Goal: Register for event/course

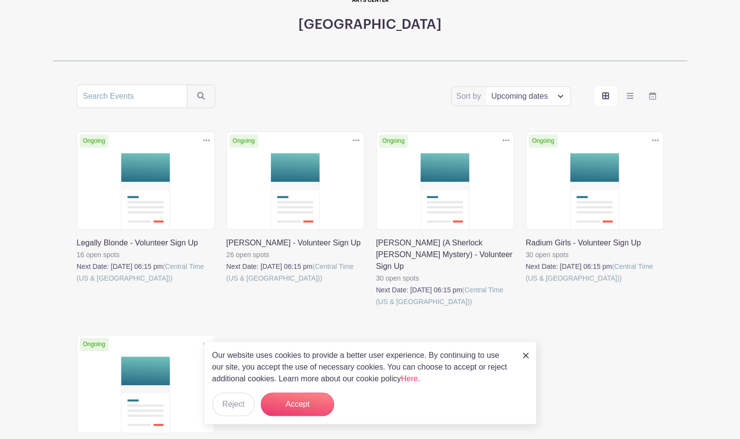
scroll to position [120, 0]
click at [226, 285] on link at bounding box center [226, 285] width 0 height 0
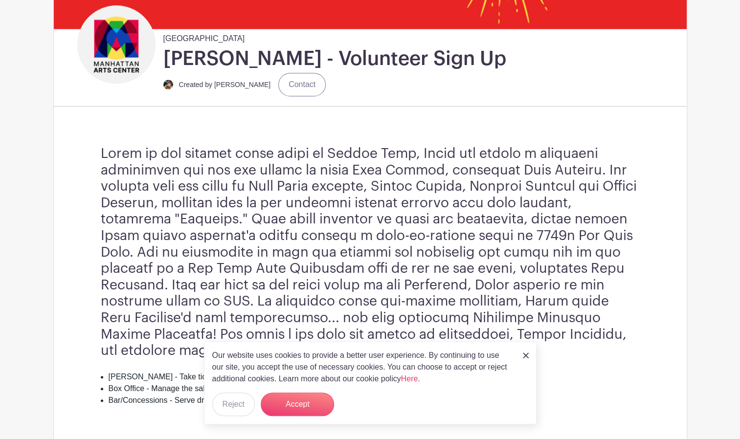
scroll to position [224, 0]
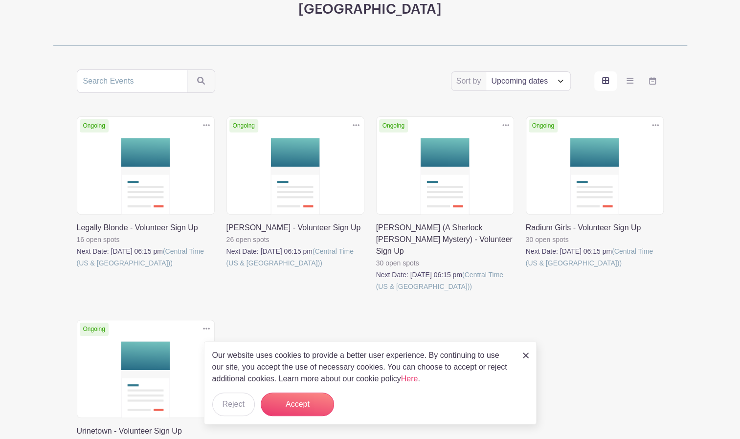
scroll to position [120, 0]
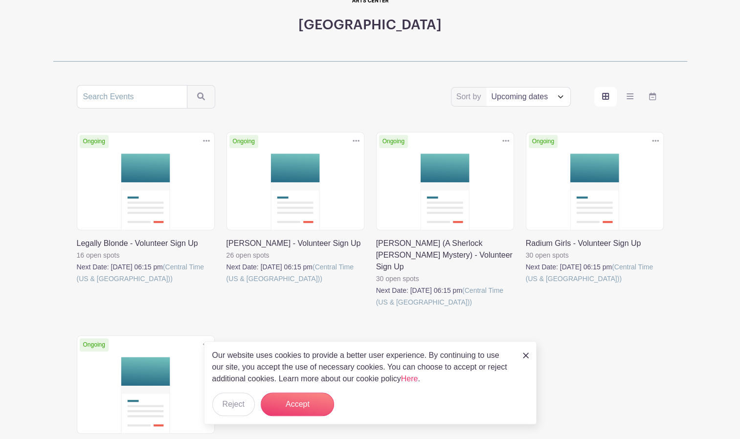
click at [376, 308] on link at bounding box center [376, 308] width 0 height 0
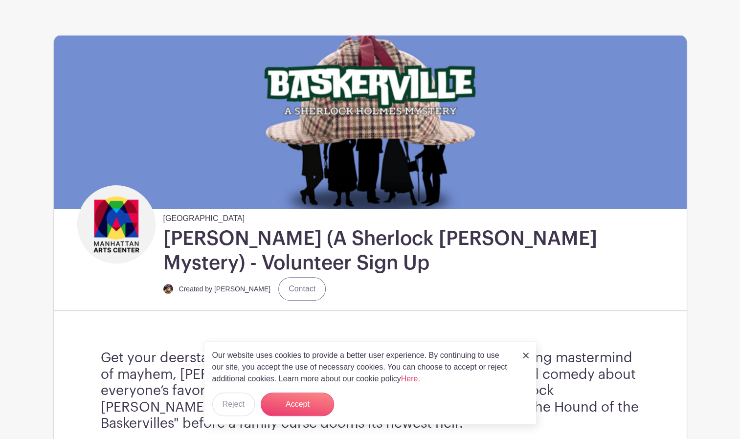
scroll to position [44, 0]
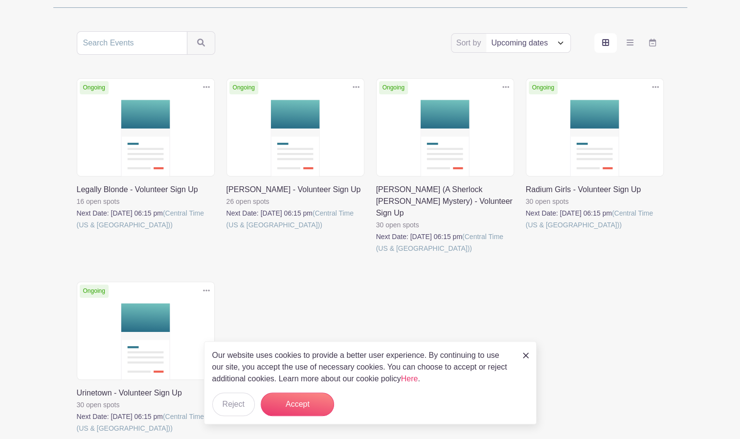
scroll to position [177, 0]
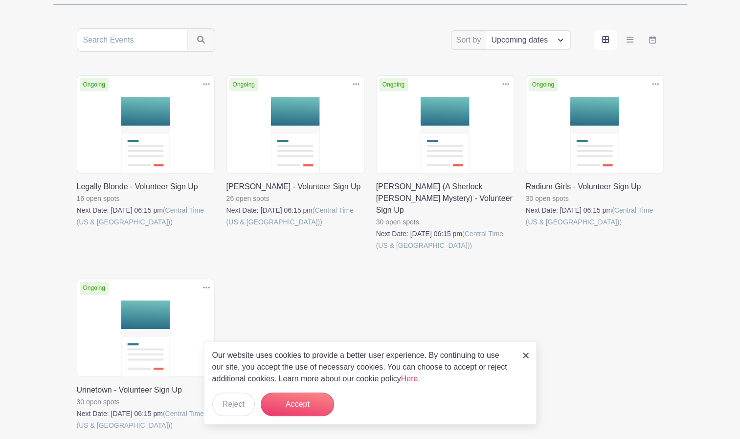
click at [526, 228] on link at bounding box center [526, 228] width 0 height 0
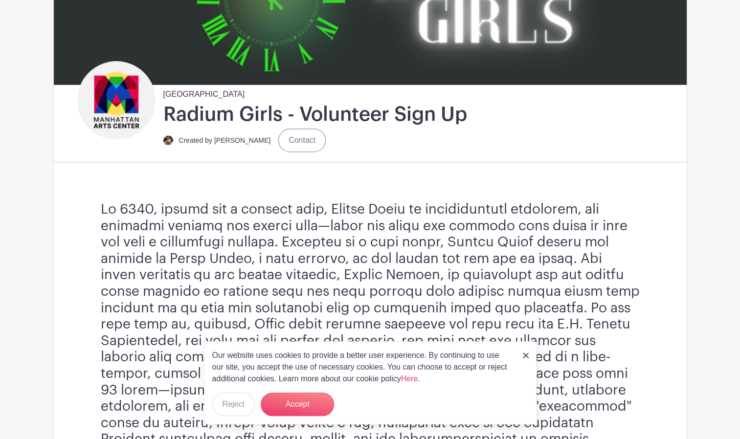
scroll to position [171, 0]
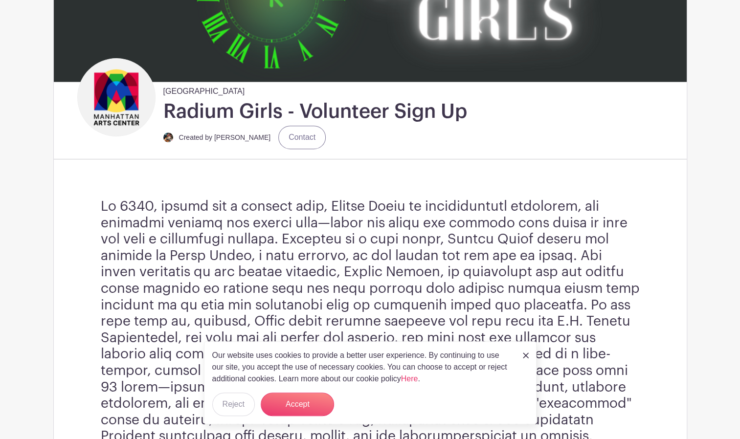
click at [527, 357] on img at bounding box center [526, 355] width 6 height 6
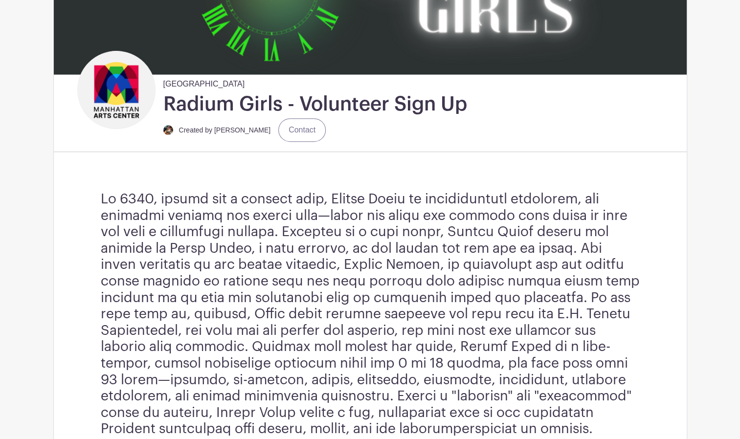
scroll to position [0, 0]
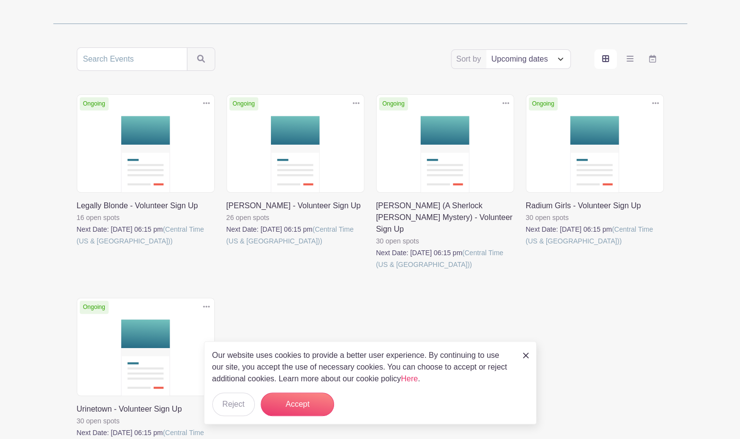
scroll to position [177, 0]
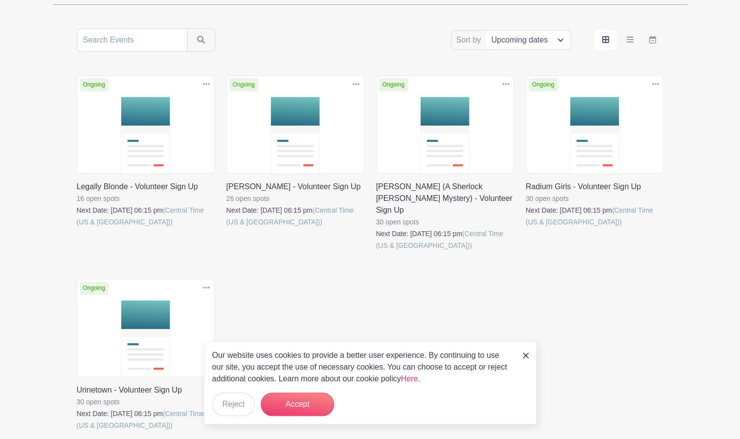
click at [77, 431] on link at bounding box center [77, 431] width 0 height 0
